Goal: Find specific page/section: Find specific page/section

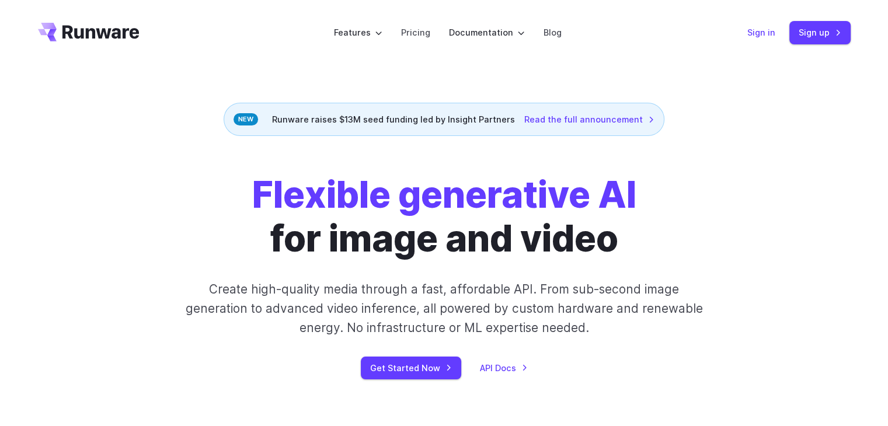
click at [768, 36] on link "Sign in" at bounding box center [761, 32] width 28 height 13
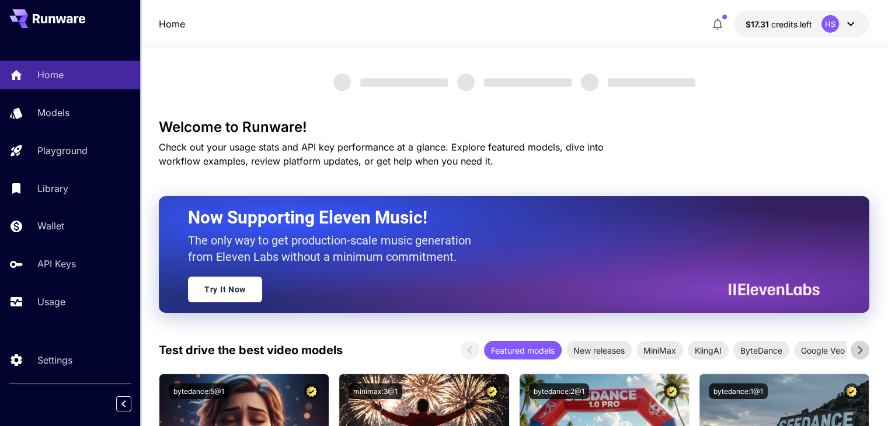
scroll to position [175, 0]
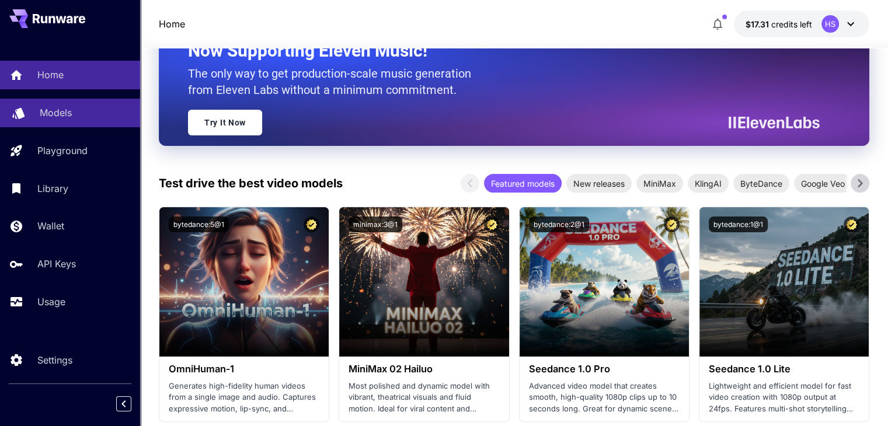
click at [61, 118] on p "Models" at bounding box center [56, 113] width 32 height 14
